Goal: Transaction & Acquisition: Purchase product/service

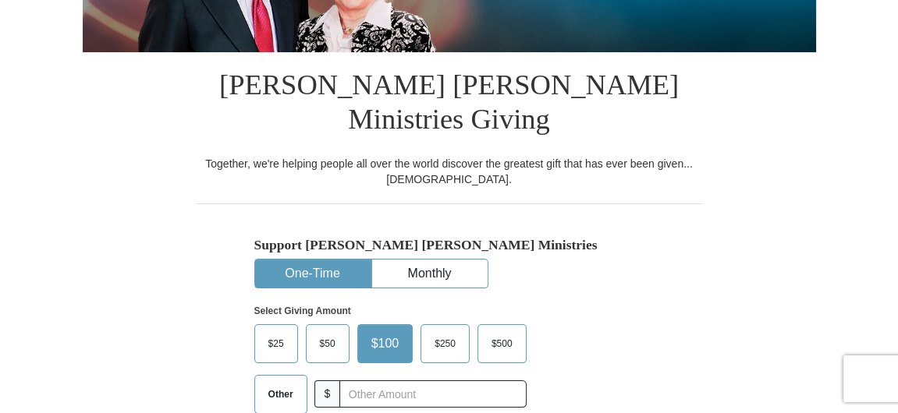
scroll to position [312, 0]
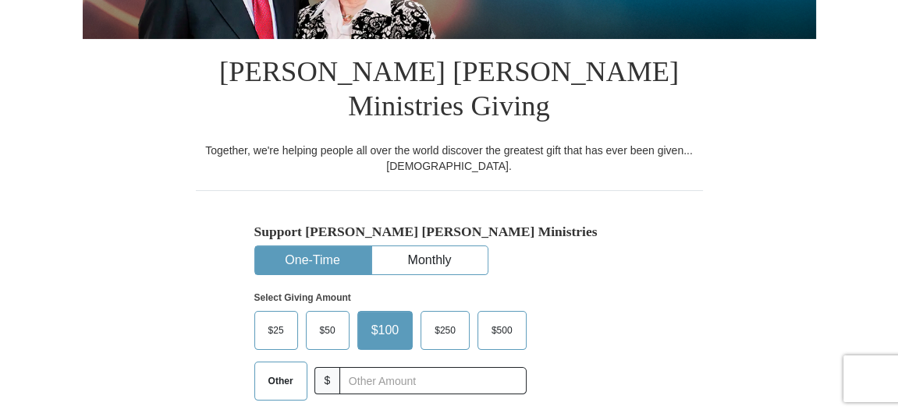
click at [307, 246] on button "One-Time" at bounding box center [312, 260] width 115 height 29
click at [268, 319] on span "$25" at bounding box center [276, 330] width 31 height 23
click at [0, 0] on input "$25" at bounding box center [0, 0] width 0 height 0
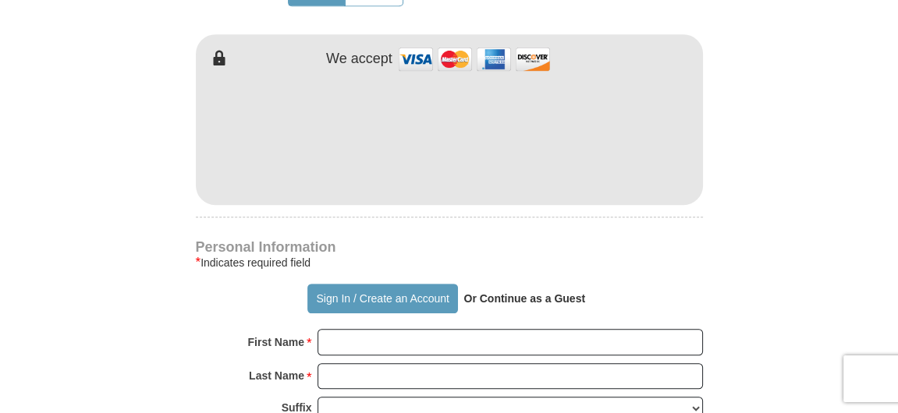
scroll to position [858, 0]
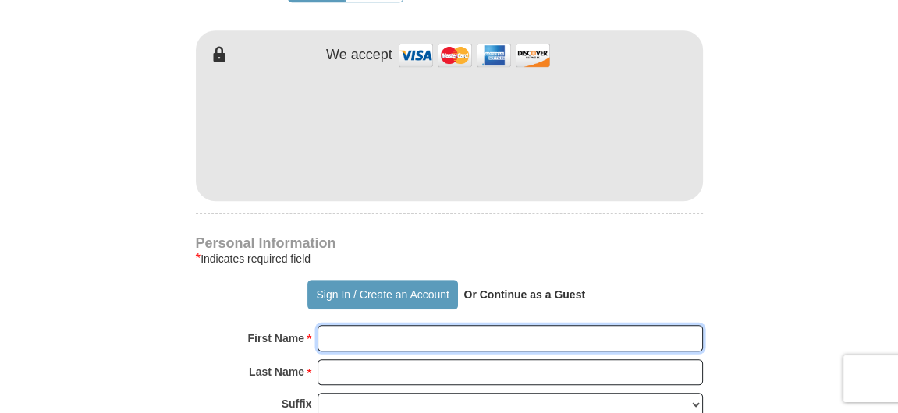
click at [416, 325] on input "First Name *" at bounding box center [509, 338] width 385 height 27
type input "[PERSON_NAME]"
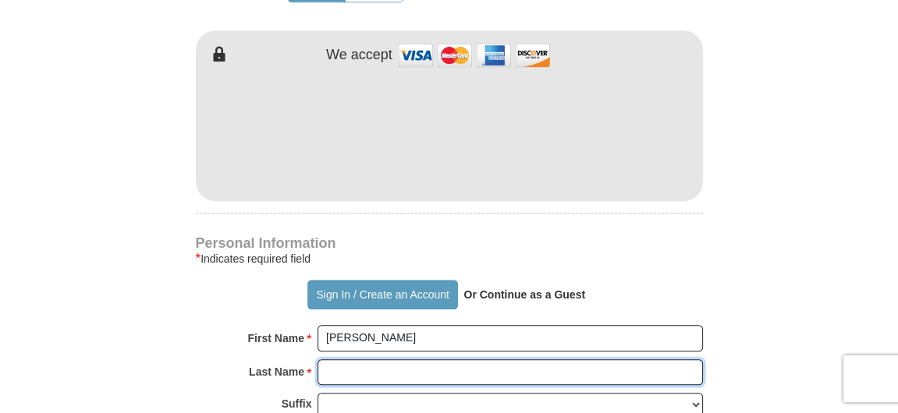
click at [420, 360] on input "Last Name *" at bounding box center [509, 373] width 385 height 27
type input "[PERSON_NAME]"
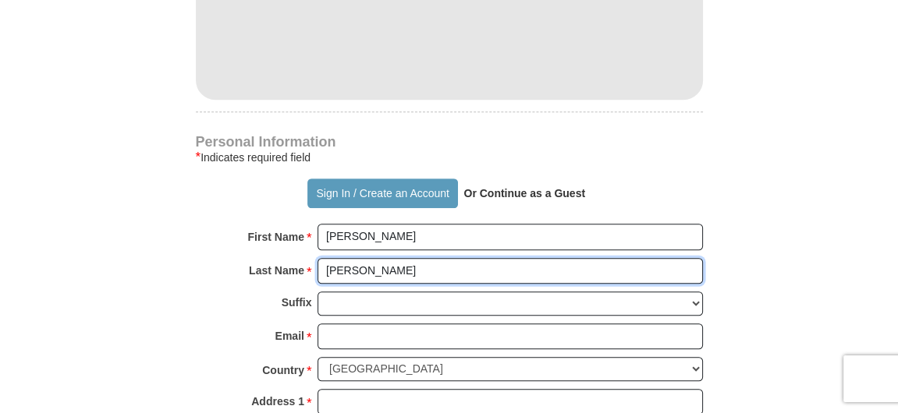
scroll to position [1014, 0]
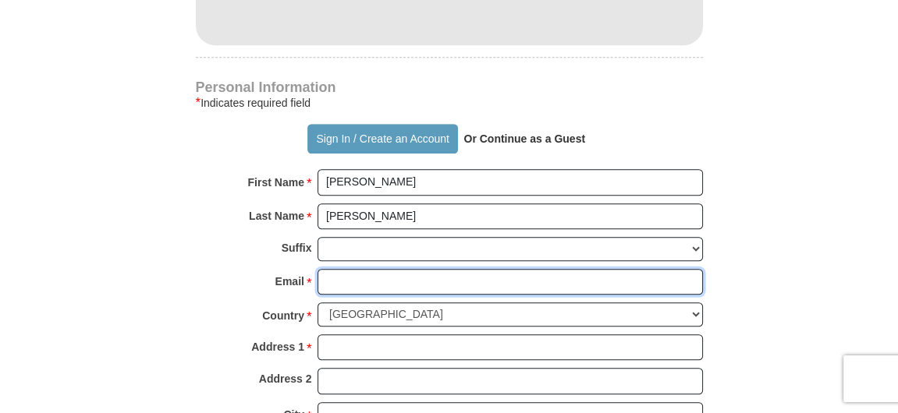
click at [437, 269] on input "Email *" at bounding box center [509, 282] width 385 height 27
type input "[EMAIL_ADDRESS][DOMAIN_NAME]"
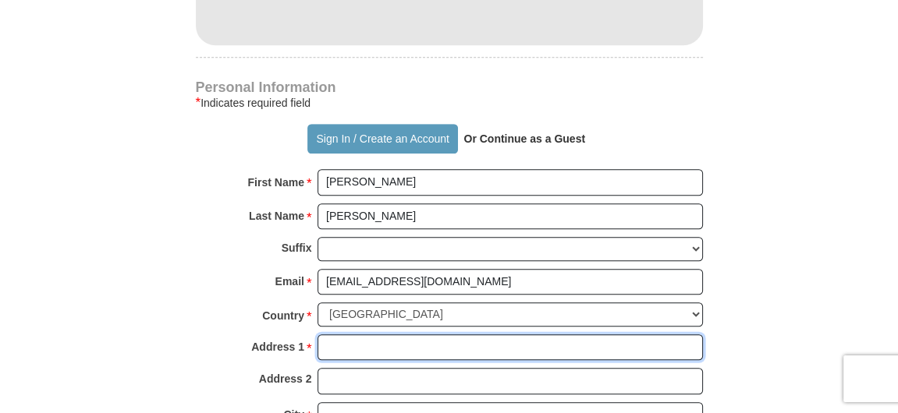
type input "[STREET_ADDRESS]"
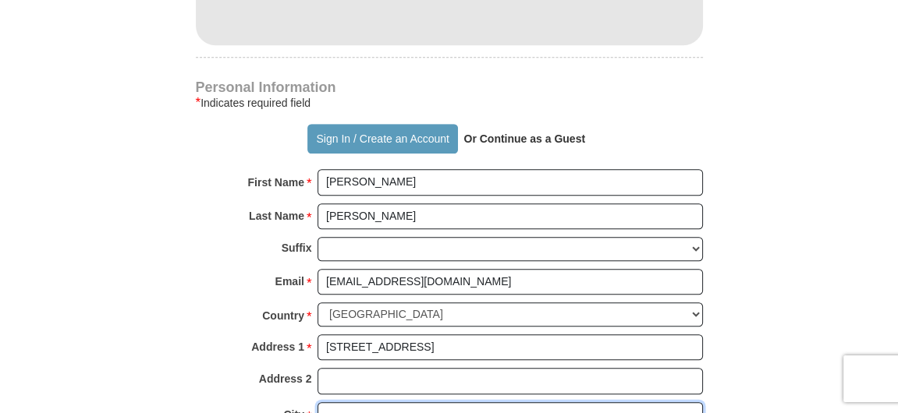
type input "[US_STATE][GEOGRAPHIC_DATA]"
select select "CO"
type input "80917"
type input "7194660314"
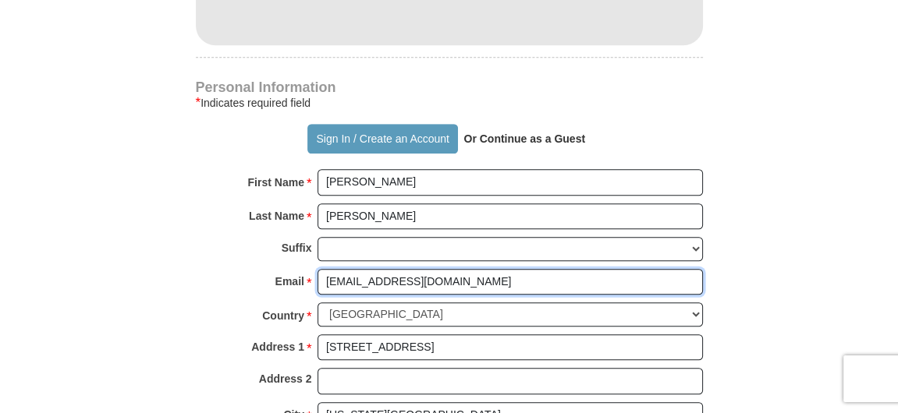
scroll to position [936, 0]
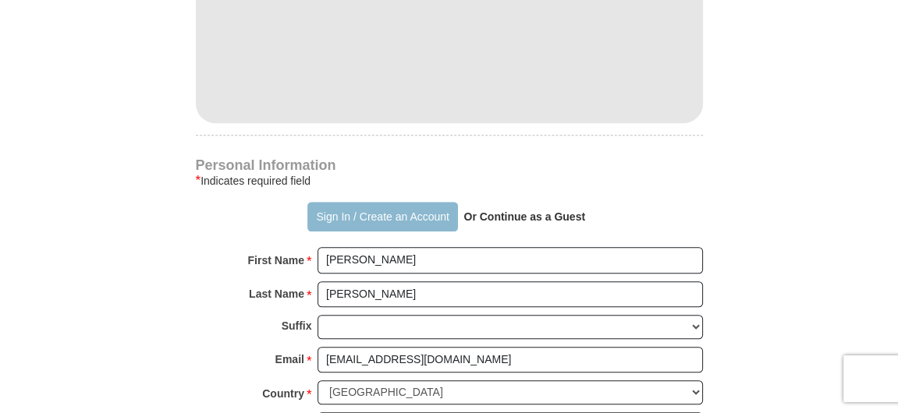
click at [389, 202] on button "Sign In / Create an Account" at bounding box center [382, 217] width 151 height 30
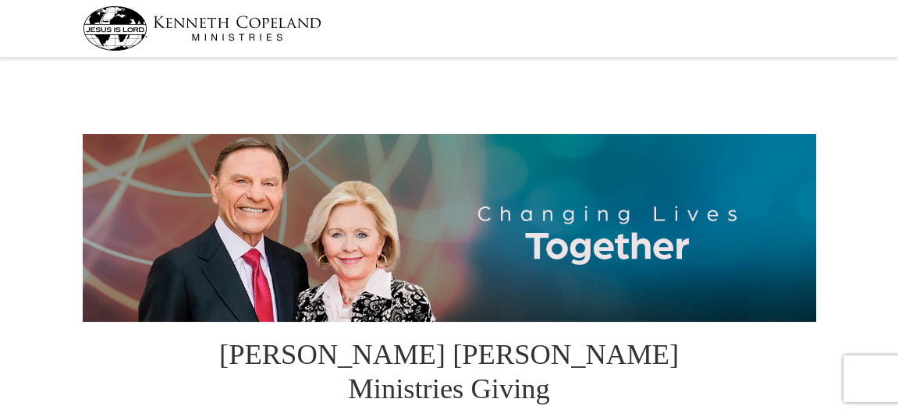
select select "CO"
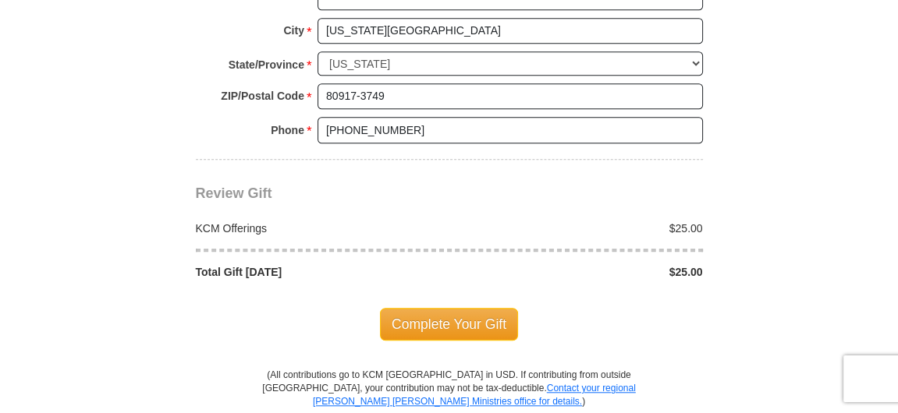
scroll to position [1326, 0]
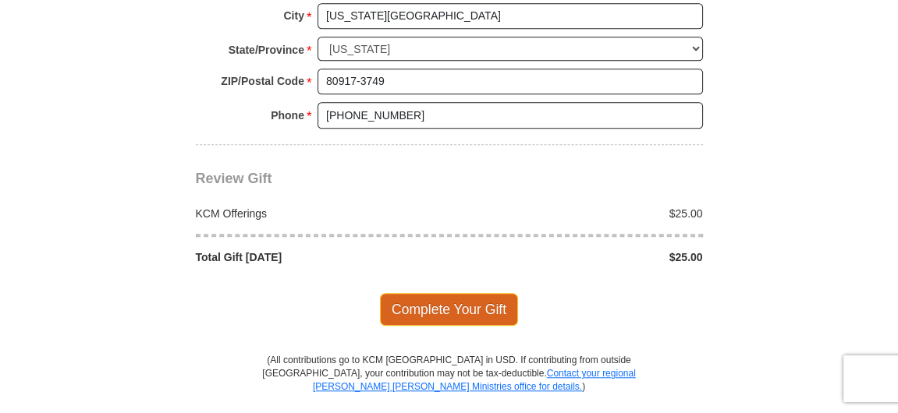
click at [445, 293] on span "Complete Your Gift" at bounding box center [449, 309] width 138 height 33
